Goal: Transaction & Acquisition: Purchase product/service

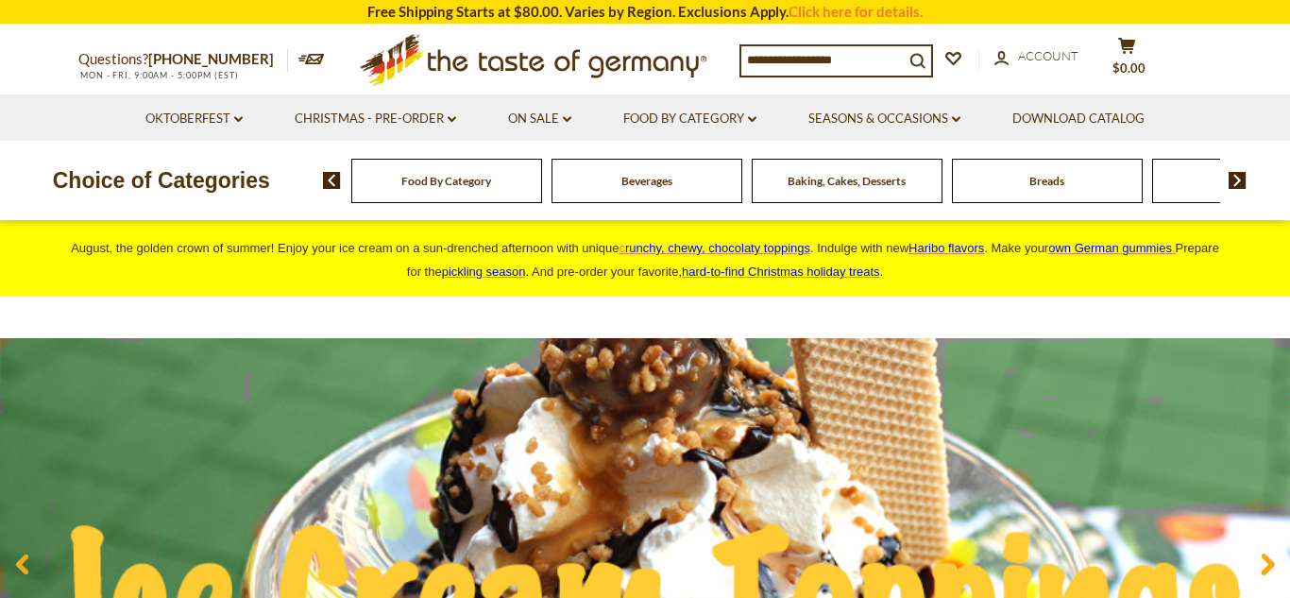
click at [748, 61] on input at bounding box center [823, 59] width 162 height 26
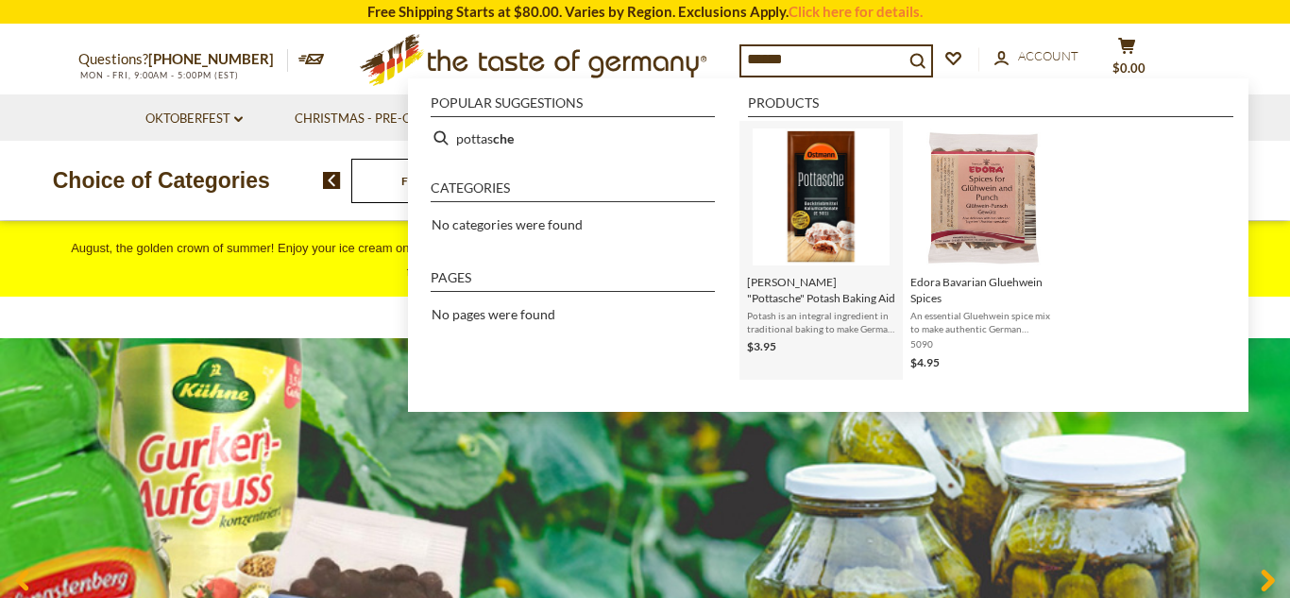
type input "******"
click at [810, 176] on img "Instant Search Results" at bounding box center [821, 196] width 137 height 137
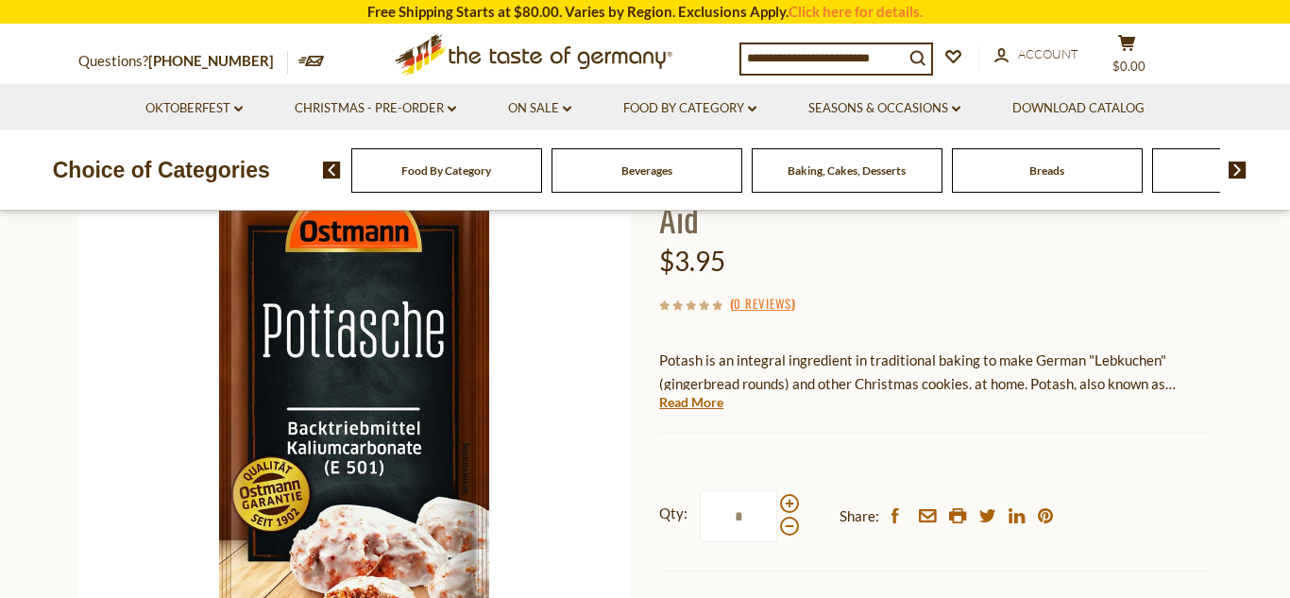
scroll to position [206, 0]
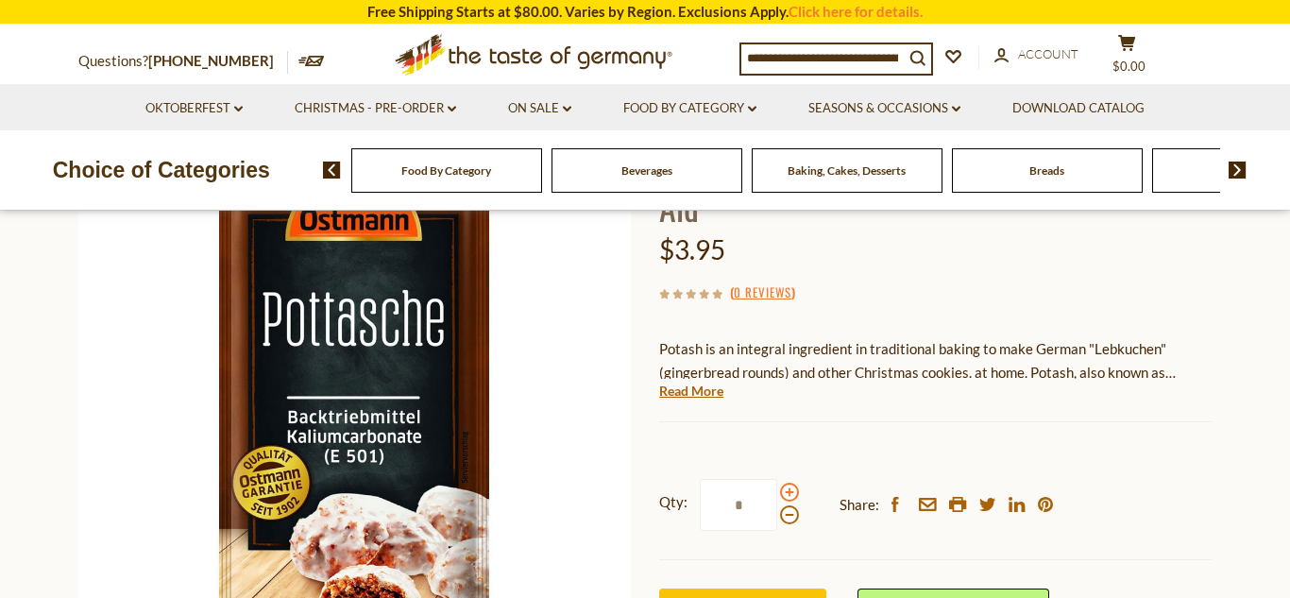
click at [790, 483] on span at bounding box center [789, 492] width 19 height 19
click at [777, 479] on input "*" at bounding box center [738, 505] width 77 height 52
click at [790, 483] on span at bounding box center [789, 492] width 19 height 19
click at [777, 479] on input "*" at bounding box center [738, 505] width 77 height 52
click at [790, 505] on span at bounding box center [789, 514] width 19 height 19
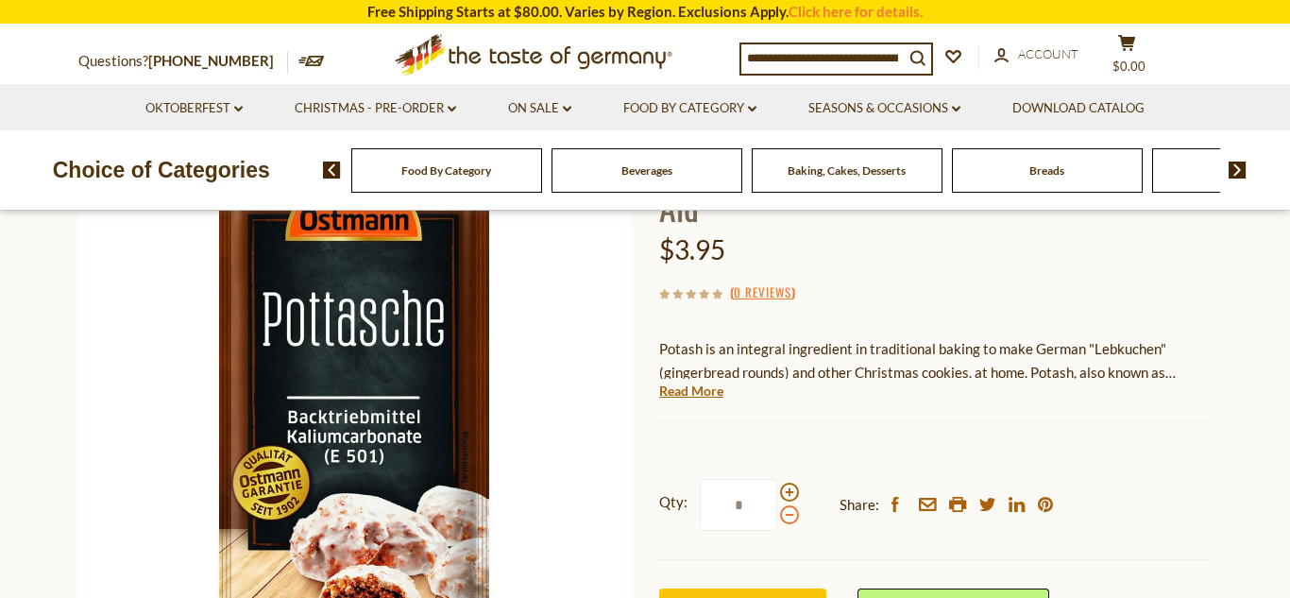
click at [777, 479] on input "*" at bounding box center [738, 505] width 77 height 52
click at [790, 505] on span at bounding box center [789, 514] width 19 height 19
click at [777, 479] on input "*" at bounding box center [738, 505] width 77 height 52
click at [790, 505] on span at bounding box center [789, 514] width 19 height 19
click at [777, 479] on input "*" at bounding box center [738, 505] width 77 height 52
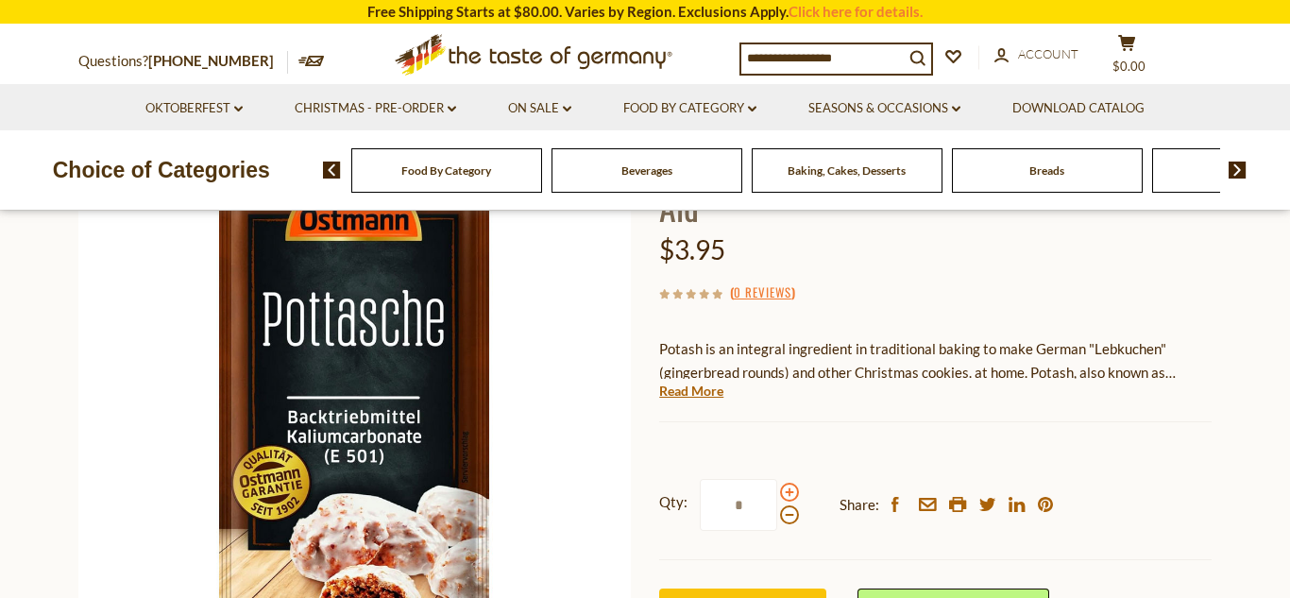
click at [787, 483] on span at bounding box center [789, 492] width 19 height 19
click at [777, 479] on input "*" at bounding box center [738, 505] width 77 height 52
click at [787, 483] on span at bounding box center [789, 492] width 19 height 19
click at [777, 479] on input "*" at bounding box center [738, 505] width 77 height 52
type input "*"
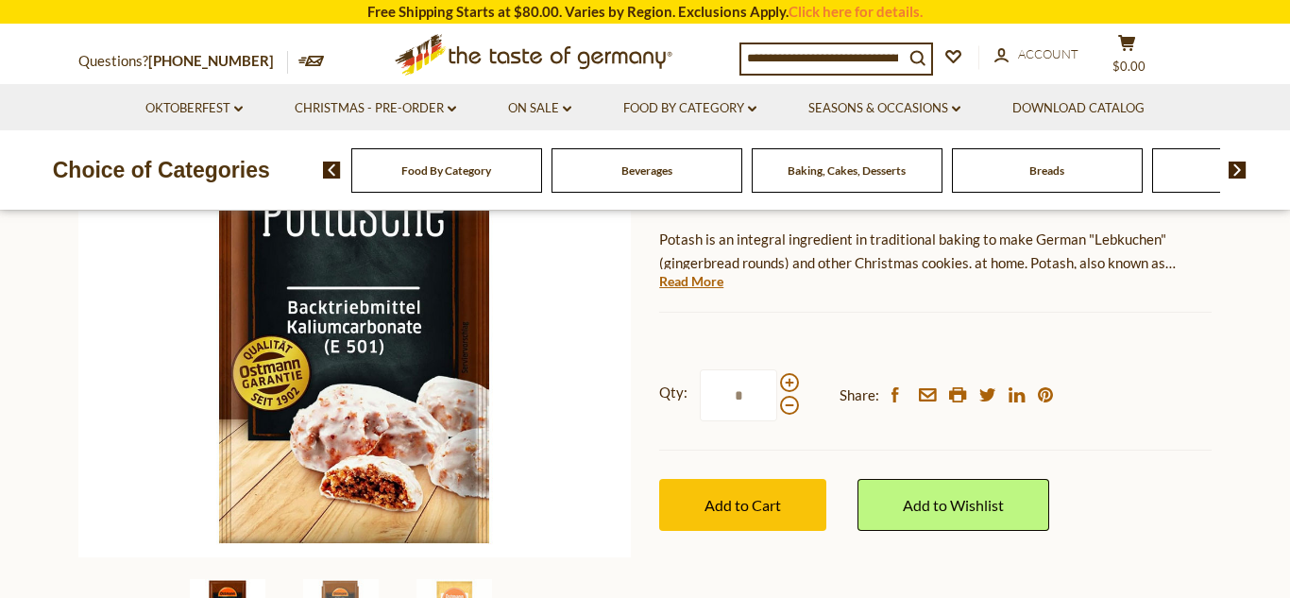
scroll to position [322, 0]
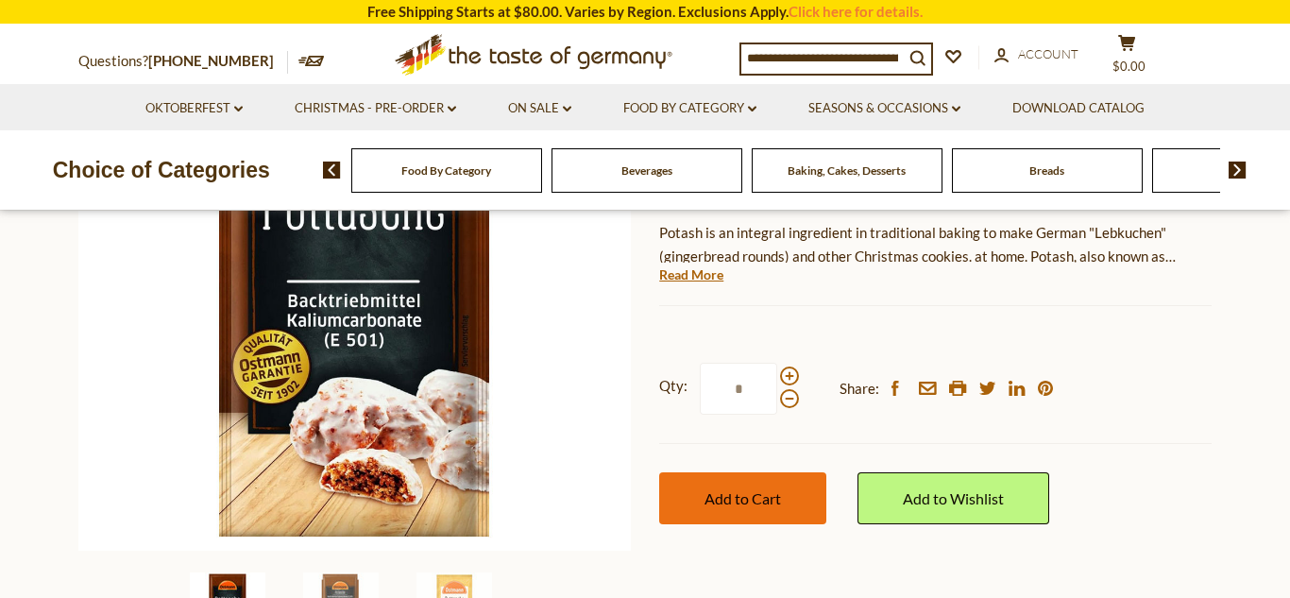
click at [769, 489] on span "Add to Cart" at bounding box center [743, 498] width 77 height 18
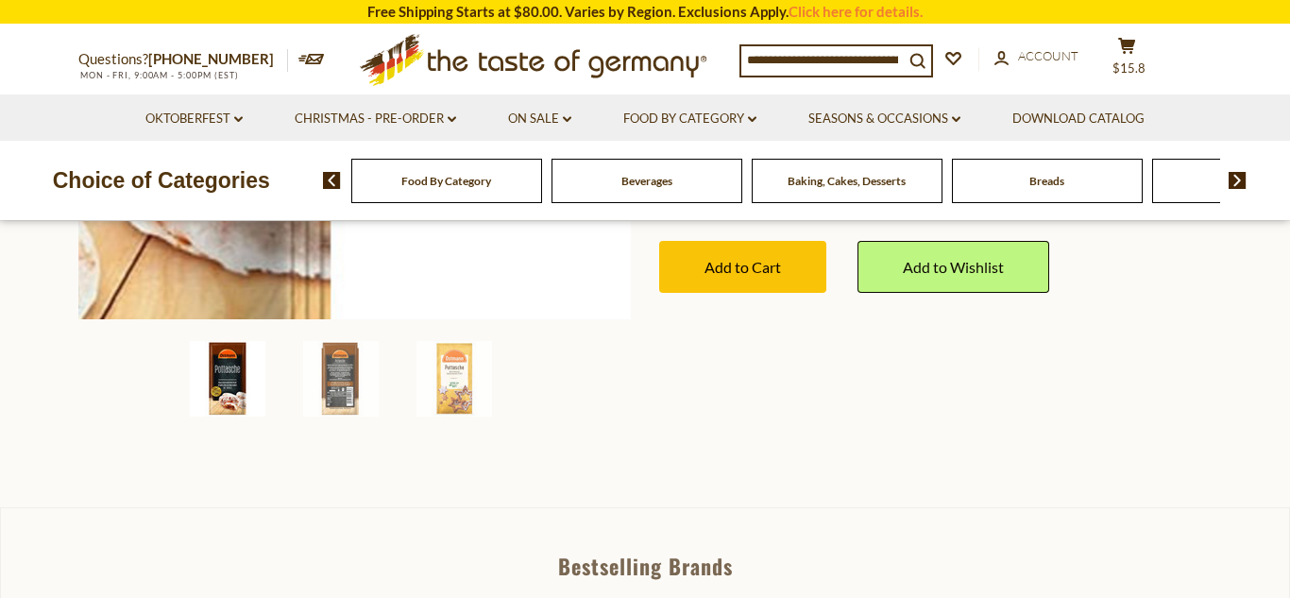
scroll to position [0, 0]
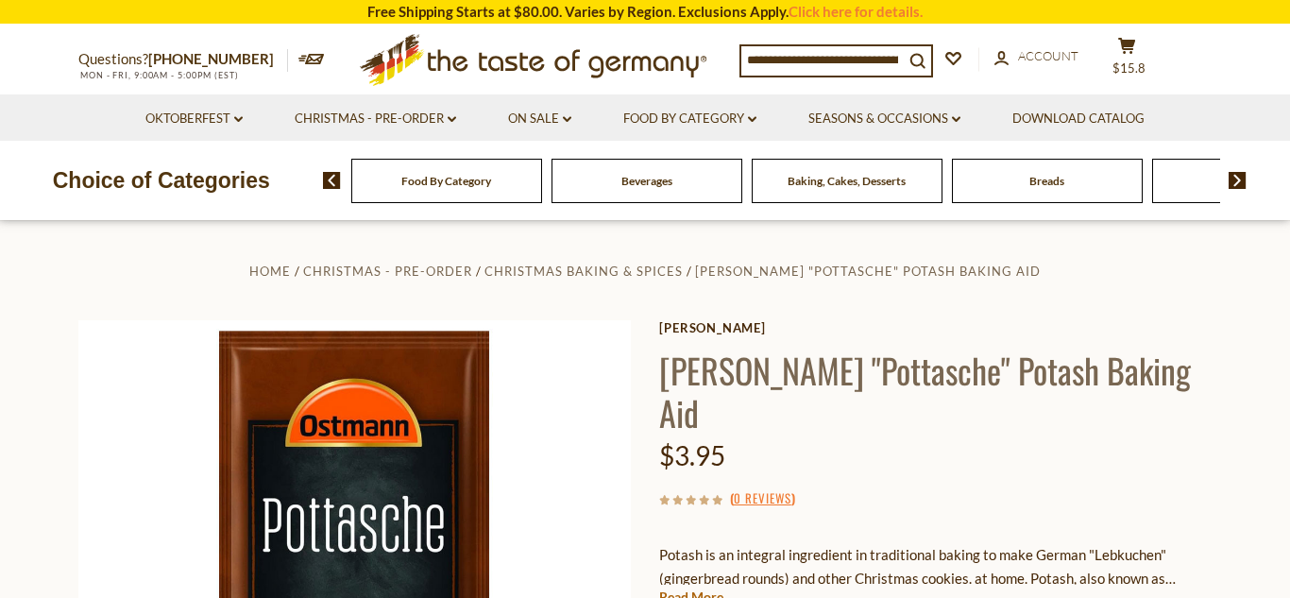
click at [747, 60] on input at bounding box center [823, 59] width 162 height 26
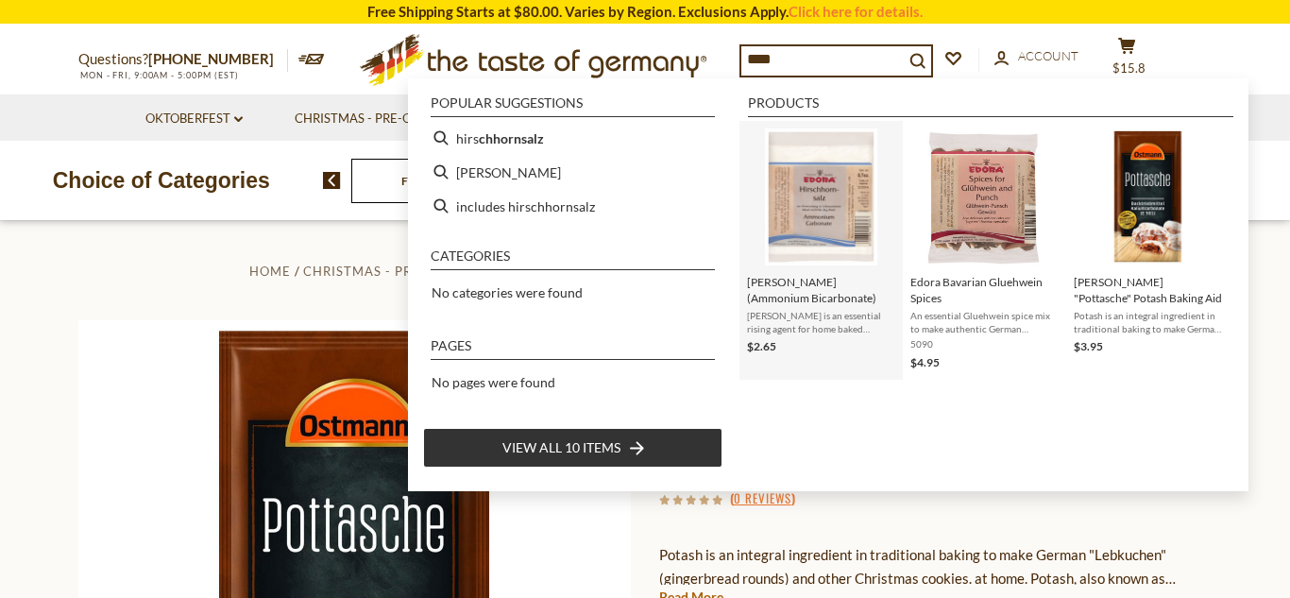
type input "****"
click at [812, 282] on span "[PERSON_NAME] (Ammonium Bicarbonate)" at bounding box center [821, 290] width 148 height 32
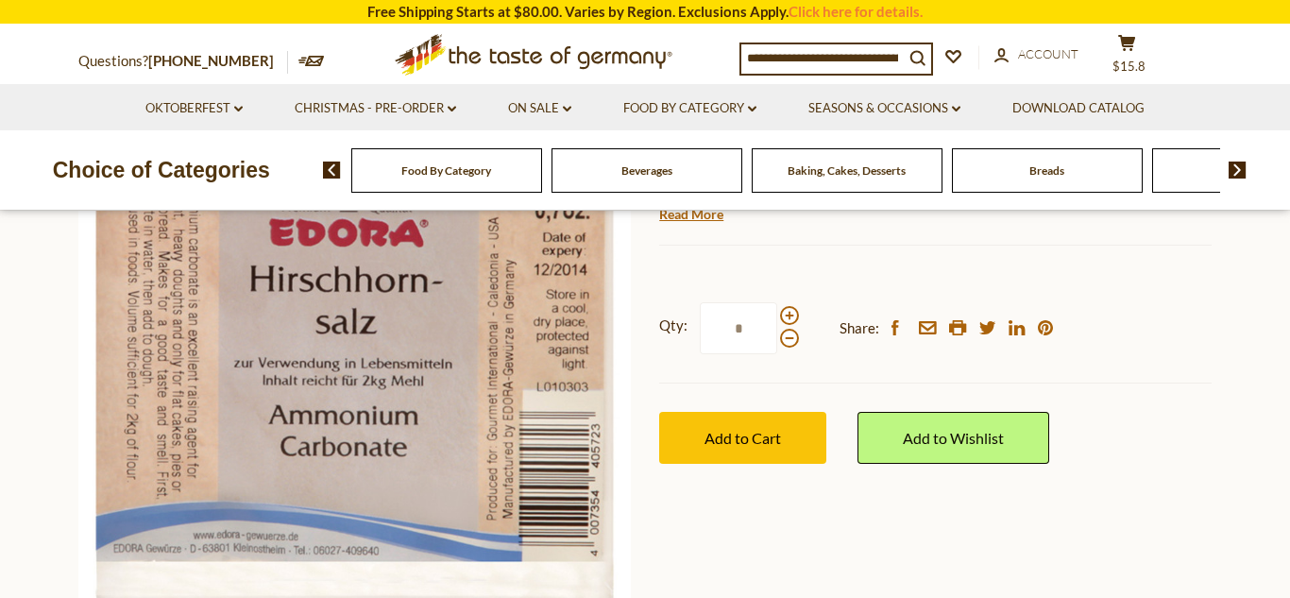
scroll to position [341, 0]
click at [786, 324] on span at bounding box center [789, 314] width 19 height 19
click at [777, 353] on input "*" at bounding box center [738, 327] width 77 height 52
click at [786, 324] on span at bounding box center [789, 314] width 19 height 19
click at [777, 353] on input "*" at bounding box center [738, 327] width 77 height 52
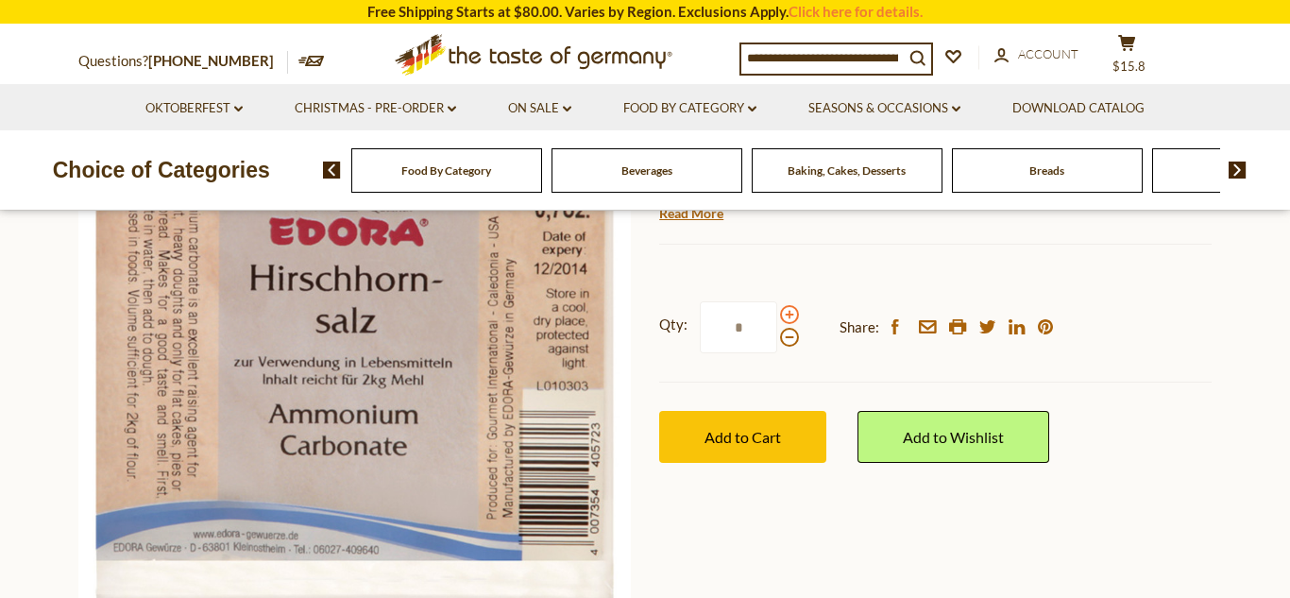
click at [786, 324] on span at bounding box center [789, 314] width 19 height 19
click at [777, 353] on input "*" at bounding box center [738, 327] width 77 height 52
click at [788, 347] on span at bounding box center [789, 337] width 19 height 19
click at [777, 353] on input "*" at bounding box center [738, 327] width 77 height 52
click at [788, 347] on span at bounding box center [789, 337] width 19 height 19
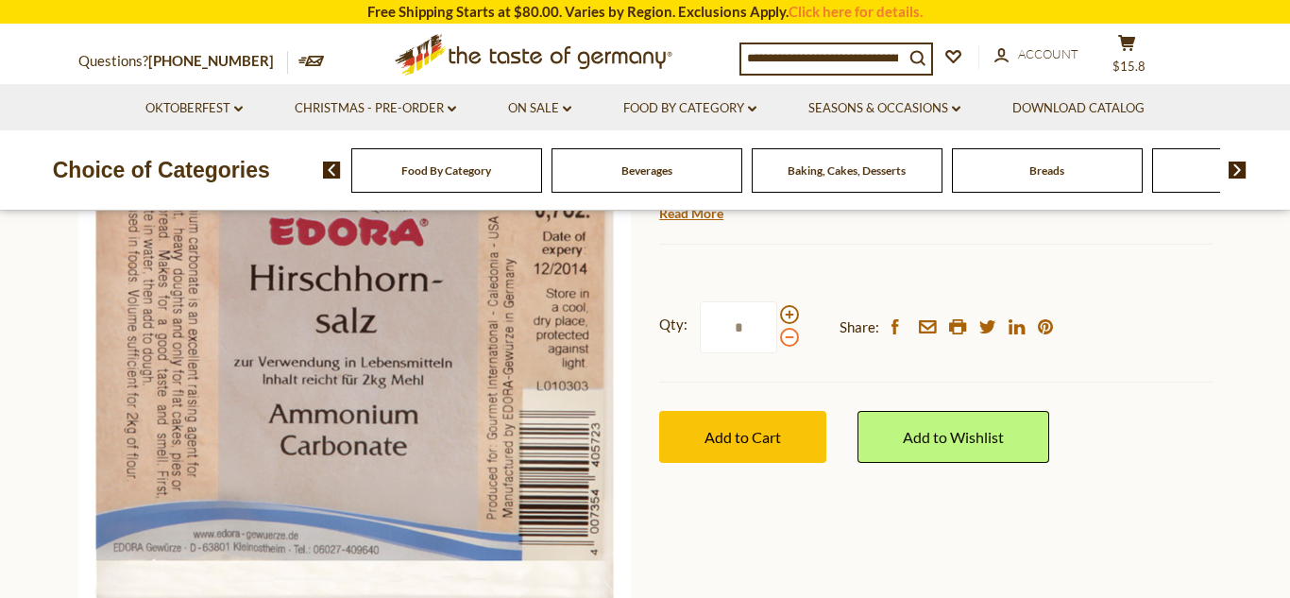
click at [777, 353] on input "*" at bounding box center [738, 327] width 77 height 52
click at [788, 347] on span at bounding box center [789, 337] width 19 height 19
click at [777, 353] on input "*" at bounding box center [738, 327] width 77 height 52
click at [788, 347] on span at bounding box center [789, 337] width 19 height 19
click at [777, 353] on input "*" at bounding box center [738, 327] width 77 height 52
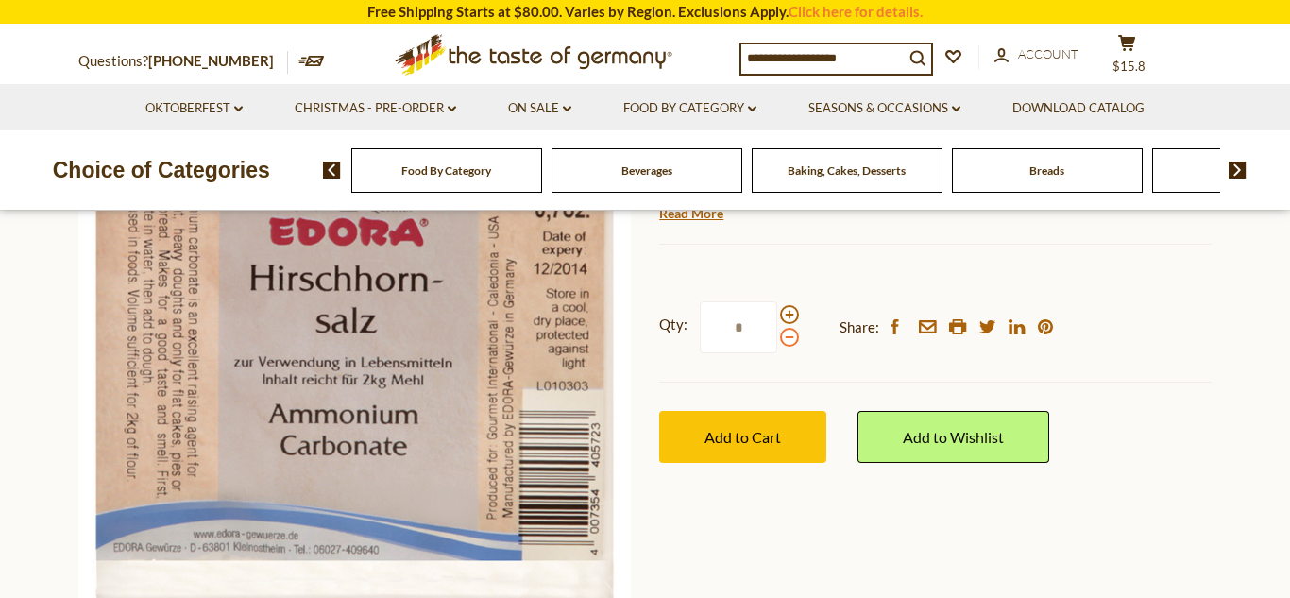
click at [789, 347] on span at bounding box center [789, 337] width 19 height 19
click at [777, 353] on input "*" at bounding box center [738, 327] width 77 height 52
click at [791, 324] on span at bounding box center [789, 314] width 19 height 19
click at [777, 353] on input "*" at bounding box center [738, 327] width 77 height 52
click at [791, 324] on span at bounding box center [789, 314] width 19 height 19
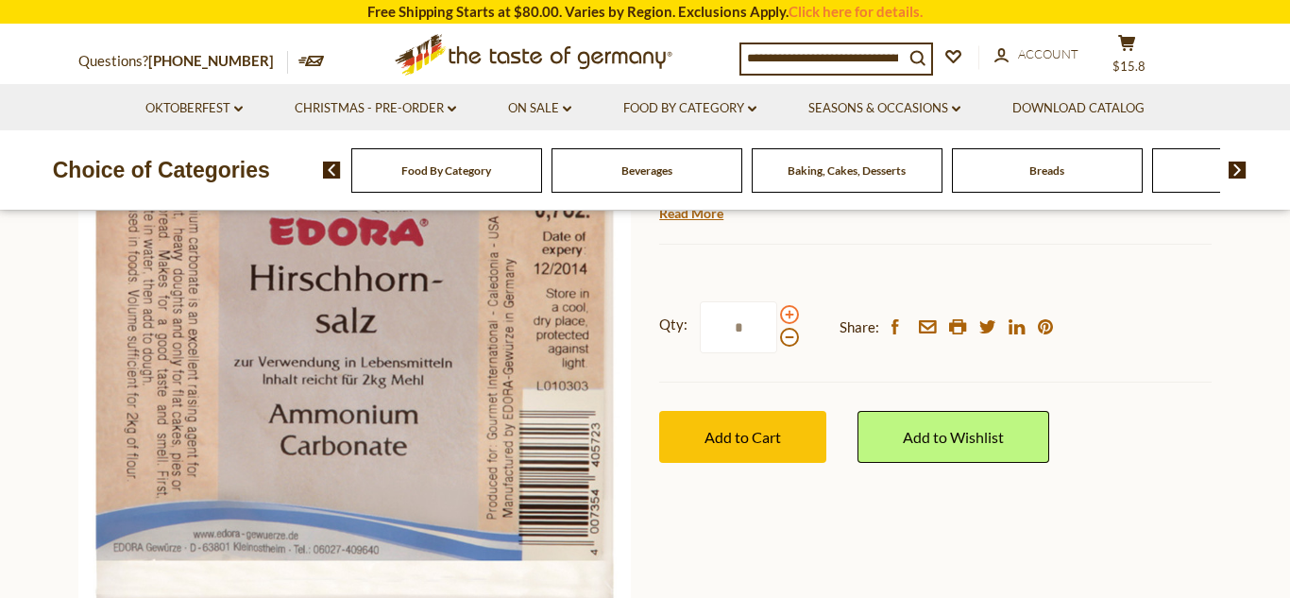
click at [777, 353] on input "*" at bounding box center [738, 327] width 77 height 52
type input "*"
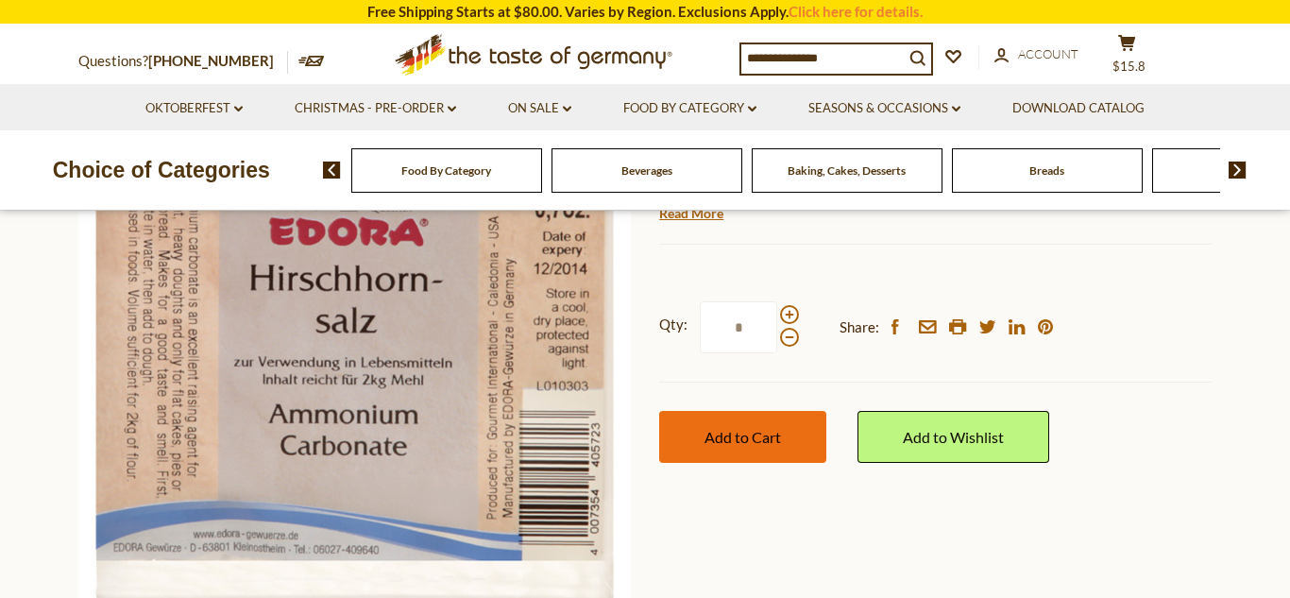
click at [751, 446] on span "Add to Cart" at bounding box center [743, 437] width 77 height 18
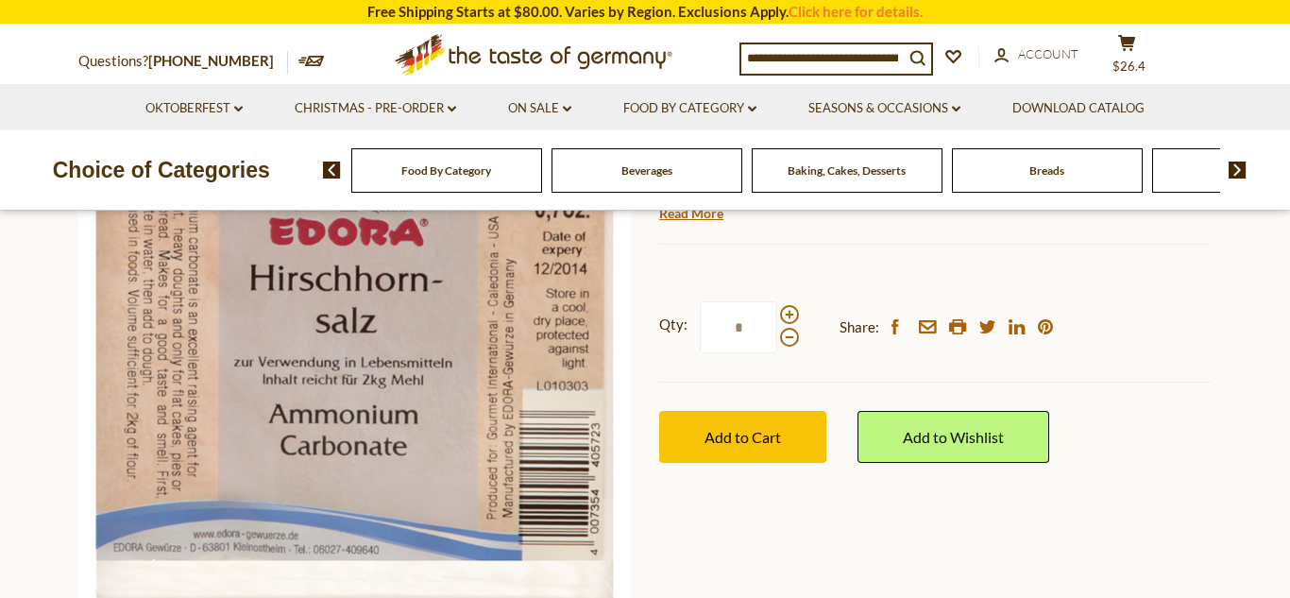
click at [476, 120] on li "Christmas - PRE-ORDER dropdown_arrow All Christmas - PRE-ORDER Christmas Cookie…" at bounding box center [375, 107] width 211 height 46
click at [419, 108] on link "Christmas - PRE-ORDER dropdown_arrow" at bounding box center [376, 108] width 162 height 21
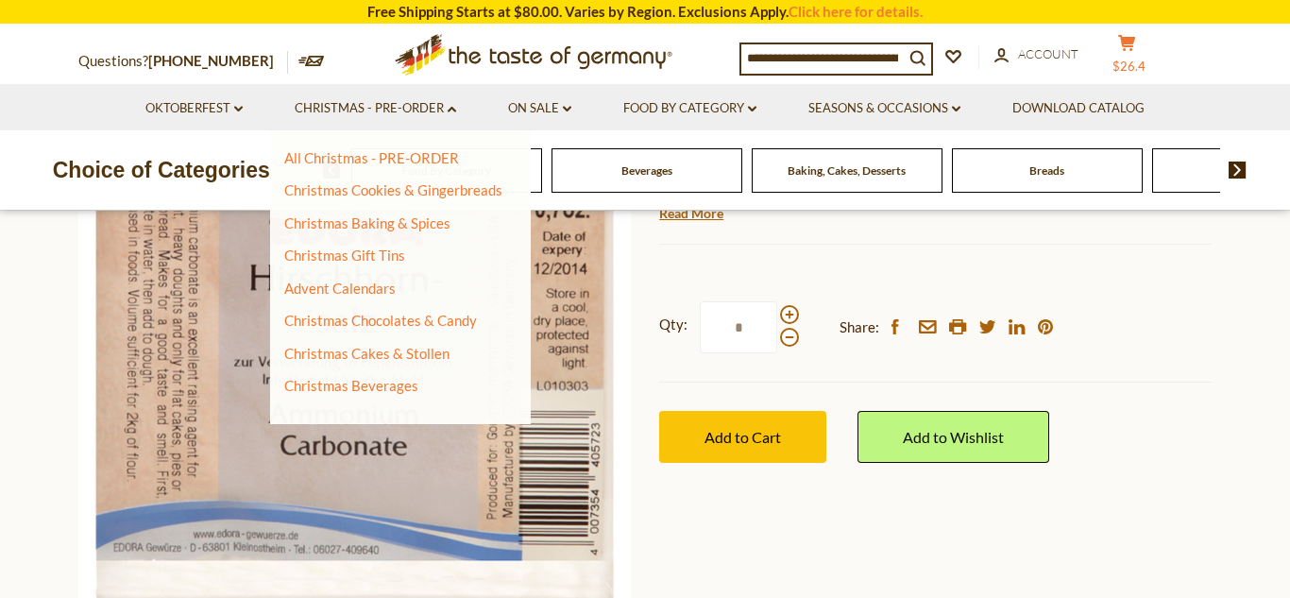
click at [1143, 59] on span "$26.4" at bounding box center [1129, 66] width 33 height 15
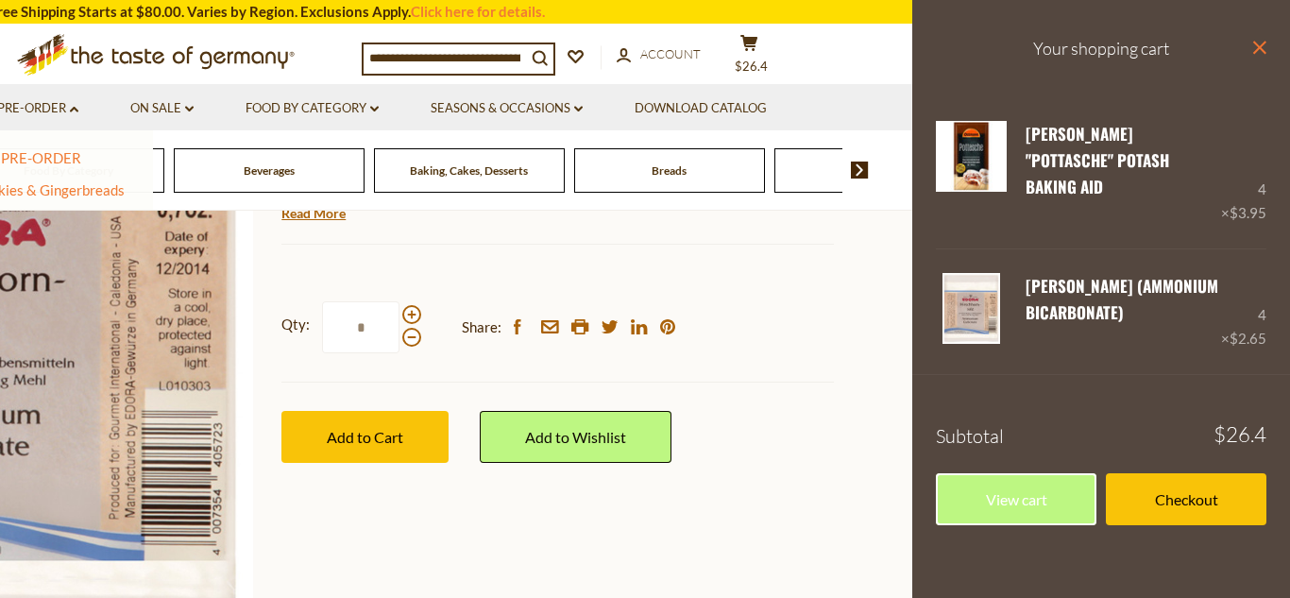
click at [1263, 45] on icon at bounding box center [1259, 47] width 13 height 13
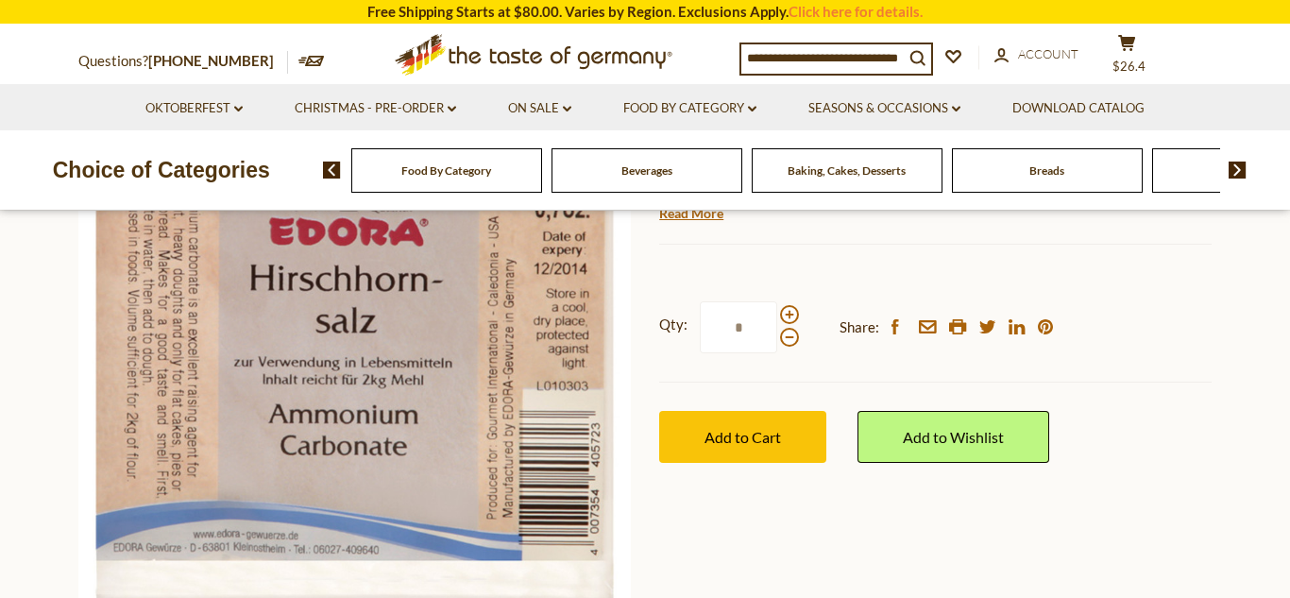
click at [463, 59] on icon ".st0{fill:#EDD300;} .st1{fill:#D33E21;}" at bounding box center [533, 55] width 353 height 59
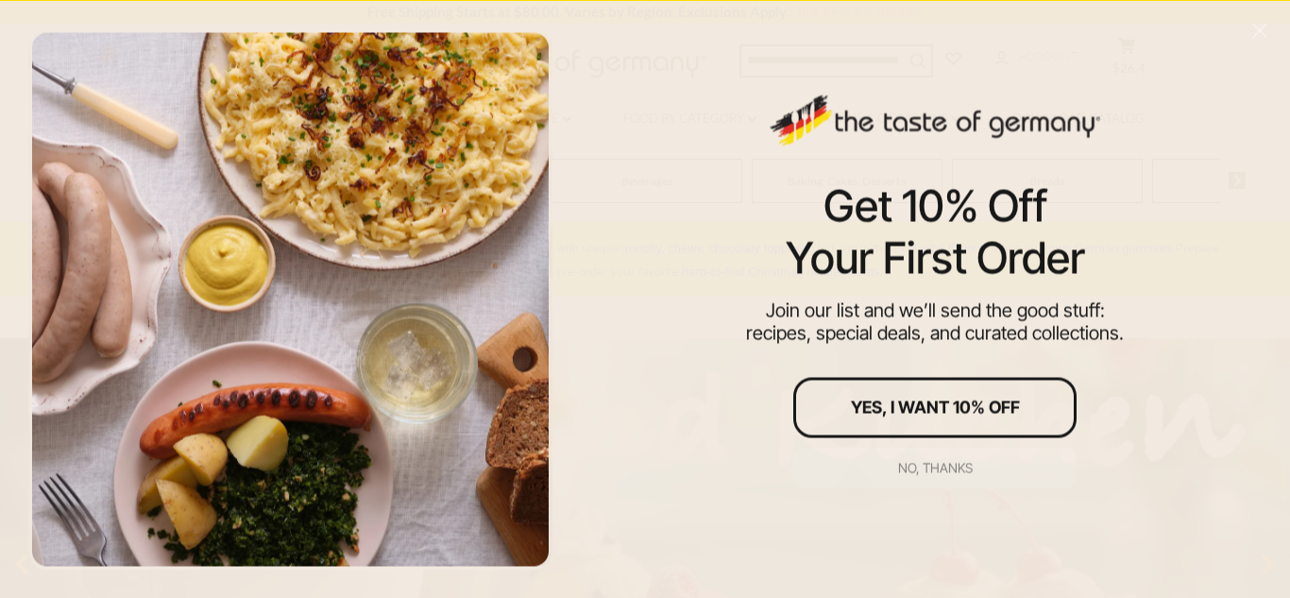
click at [945, 466] on div "No, thanks" at bounding box center [935, 467] width 75 height 13
